Goal: Find specific page/section: Find specific page/section

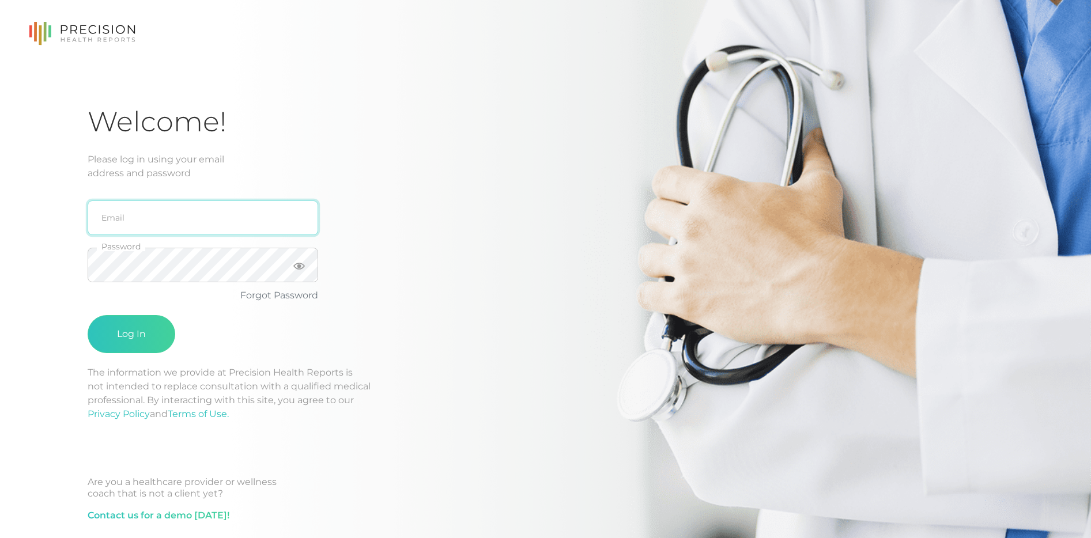
click at [150, 222] on input "email" at bounding box center [203, 217] width 230 height 35
type input "[EMAIL_ADDRESS][DOMAIN_NAME]"
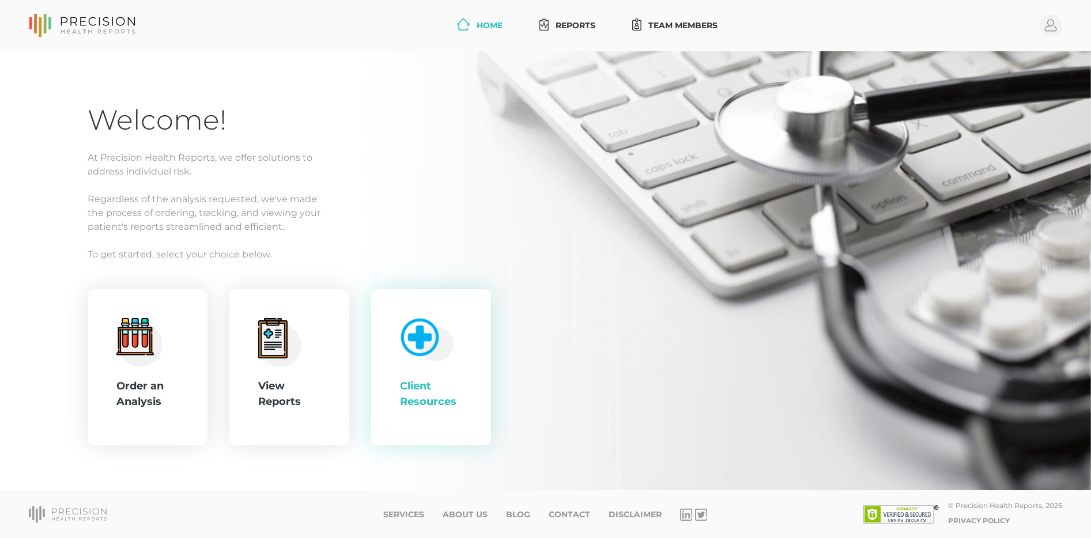
click at [412, 353] on img at bounding box center [424, 337] width 59 height 49
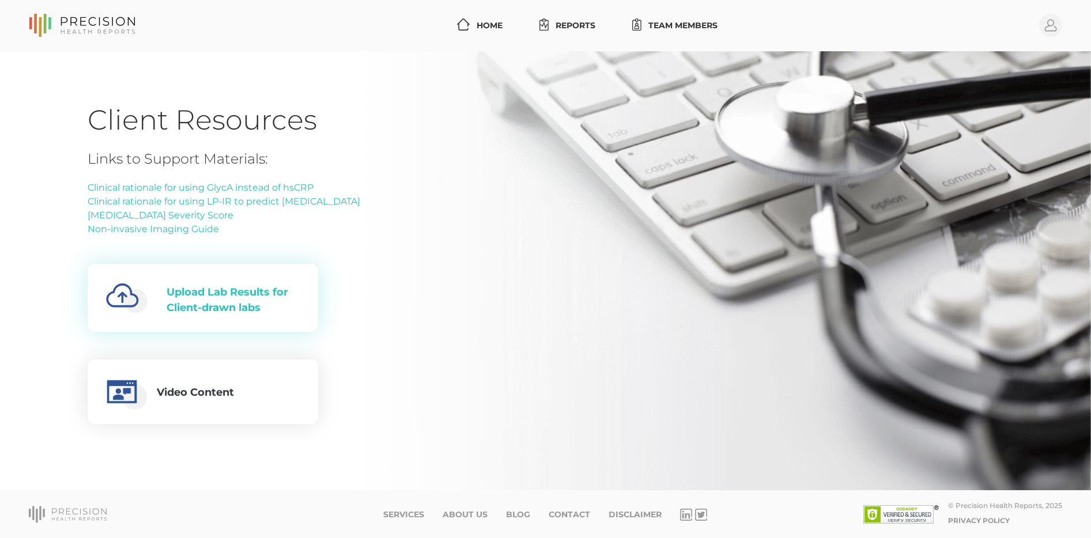
click at [226, 302] on div "Upload Lab Results for Client-drawn labs" at bounding box center [232, 300] width 133 height 31
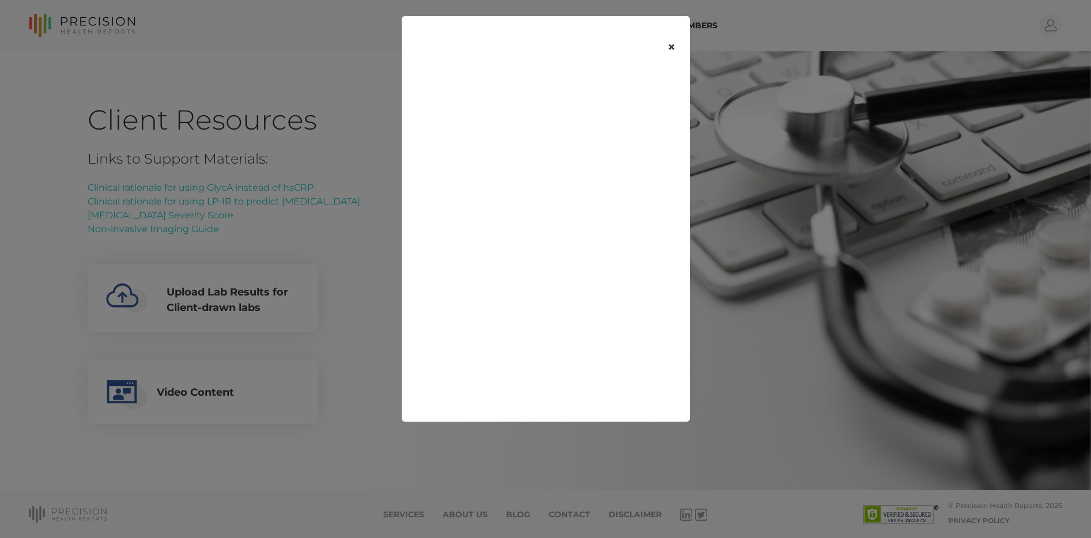
click at [668, 47] on button "×" at bounding box center [671, 47] width 36 height 48
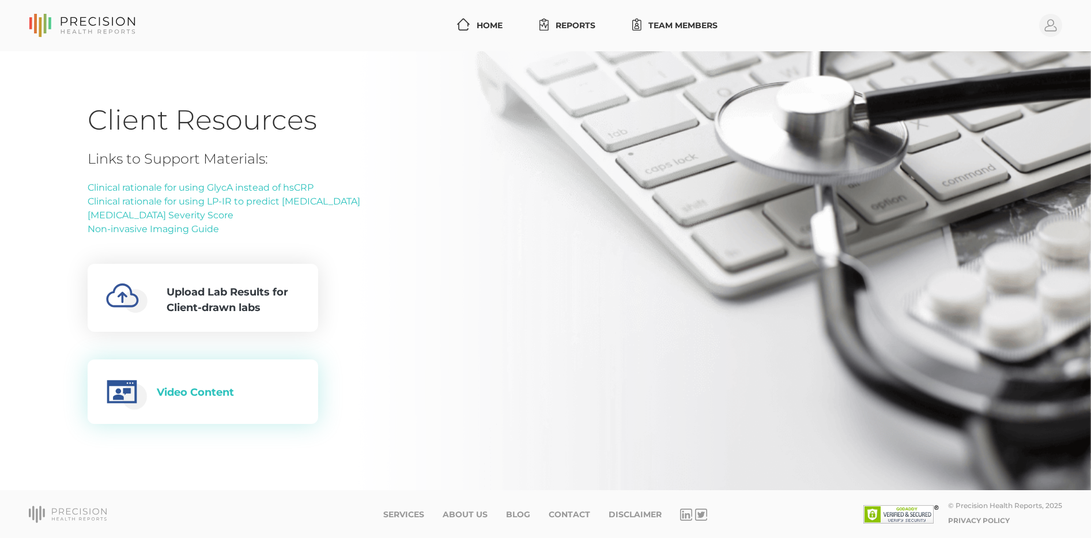
click at [246, 380] on div "Video Content" at bounding box center [203, 391] width 194 height 37
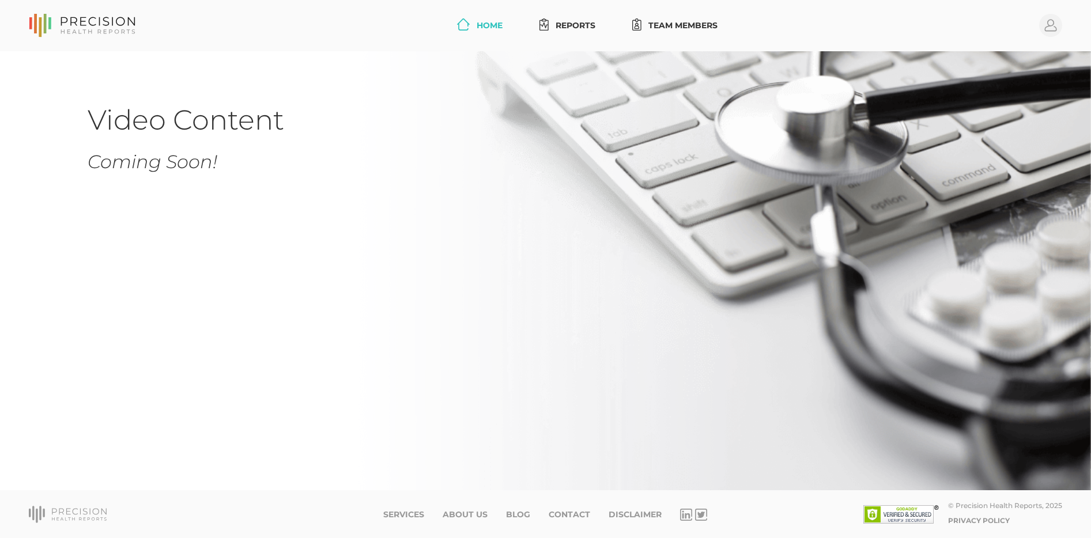
click at [464, 32] on link "Home" at bounding box center [479, 25] width 55 height 21
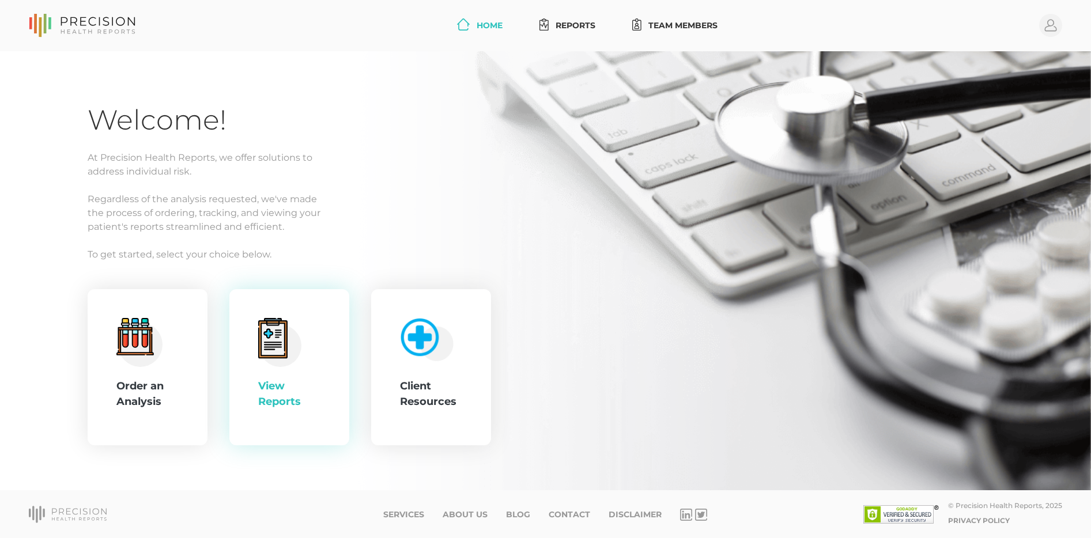
click at [331, 343] on div "View Reports" at bounding box center [289, 367] width 120 height 157
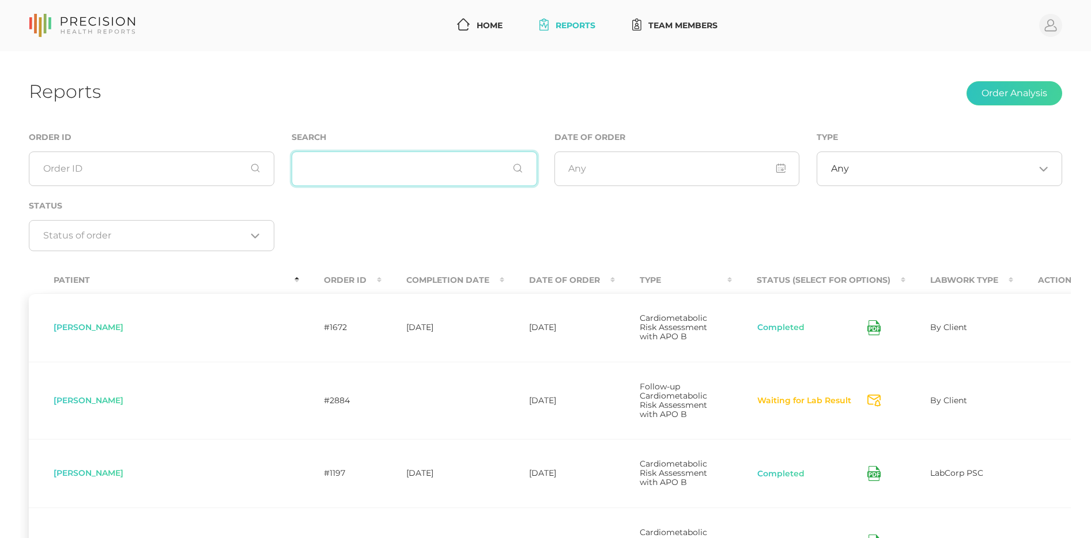
click at [378, 169] on input "text" at bounding box center [414, 169] width 245 height 35
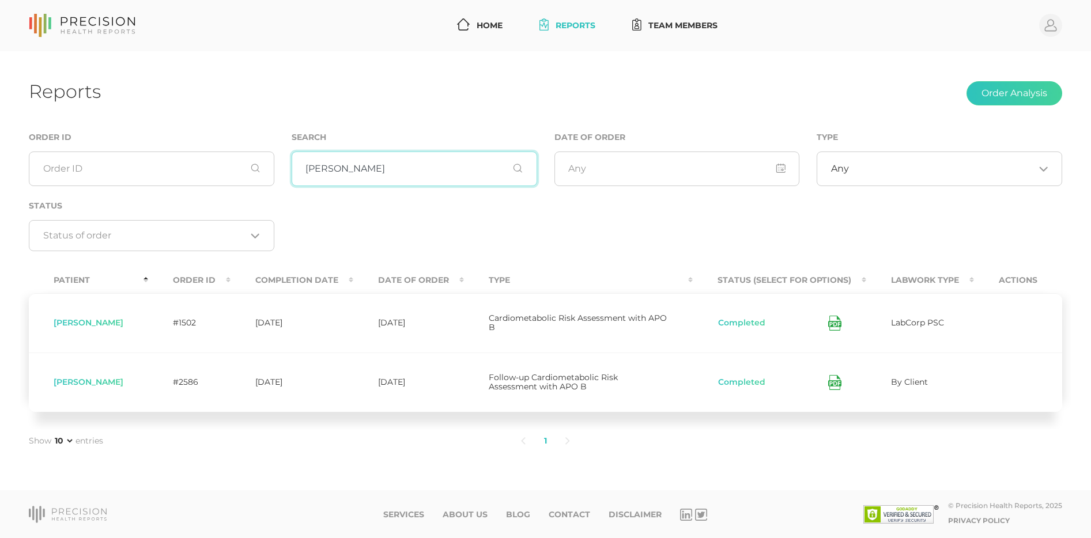
type input "[PERSON_NAME]"
